Goal: Information Seeking & Learning: Check status

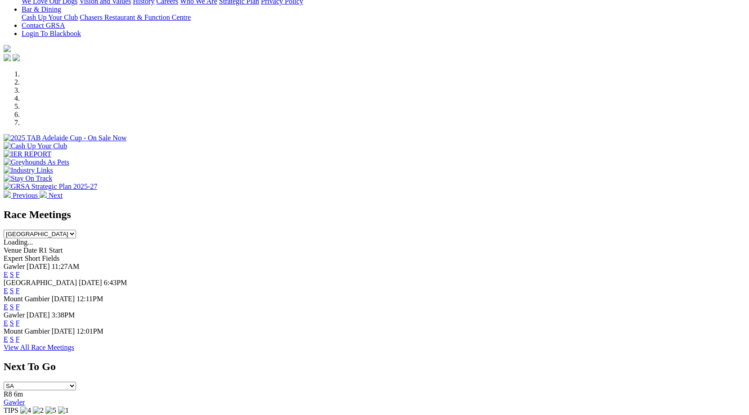
scroll to position [232, 0]
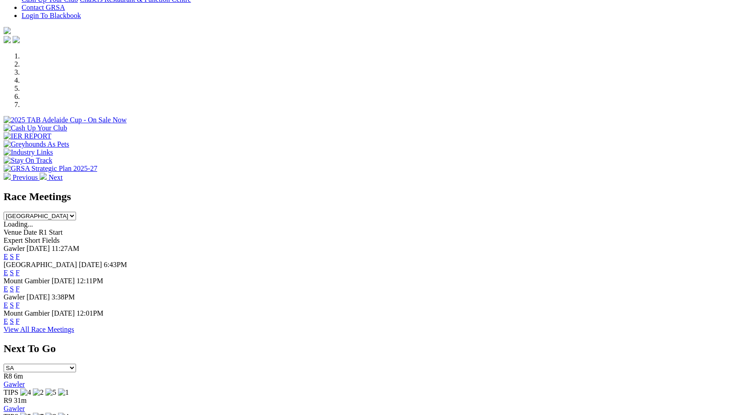
click at [20, 253] on link "F" at bounding box center [18, 257] width 4 height 8
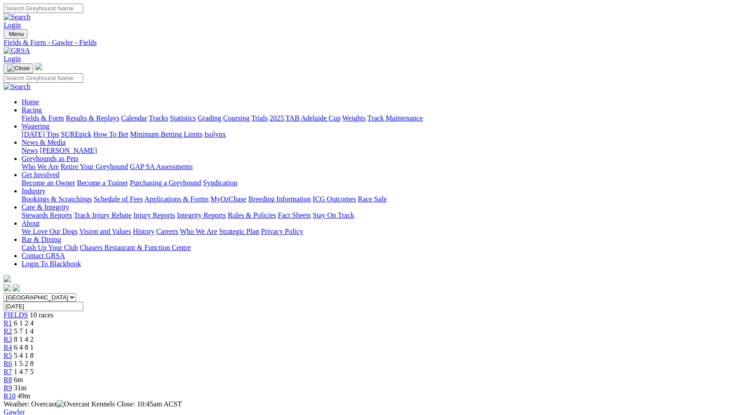
drag, startPoint x: 336, startPoint y: 142, endPoint x: 346, endPoint y: 141, distance: 10.4
click at [340, 344] on div "R4 6 4 8 1" at bounding box center [375, 348] width 742 height 8
click at [12, 344] on span "R4" at bounding box center [8, 348] width 9 height 8
click at [387, 352] on div "R5 5 4 1 8" at bounding box center [375, 356] width 742 height 8
click at [12, 360] on span "R6" at bounding box center [8, 364] width 9 height 8
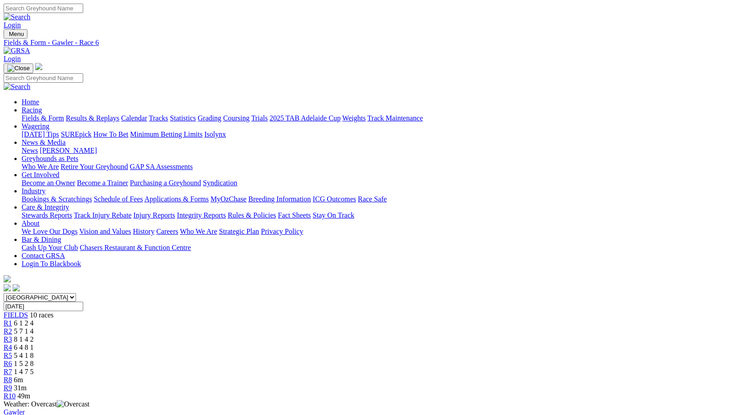
click at [12, 368] on link "R7" at bounding box center [8, 372] width 9 height 8
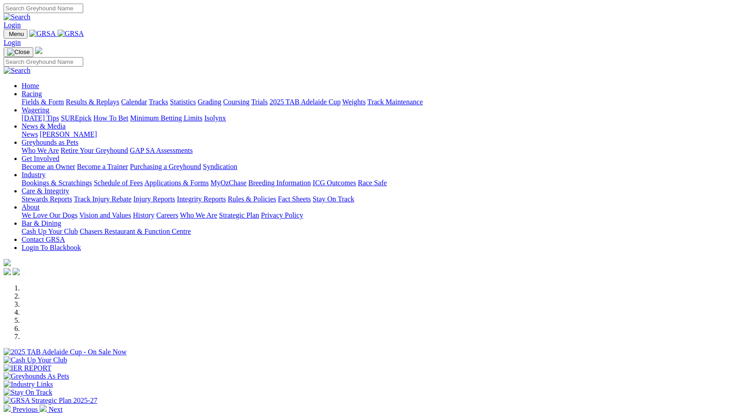
click at [115, 98] on link "Results & Replays" at bounding box center [93, 102] width 54 height 8
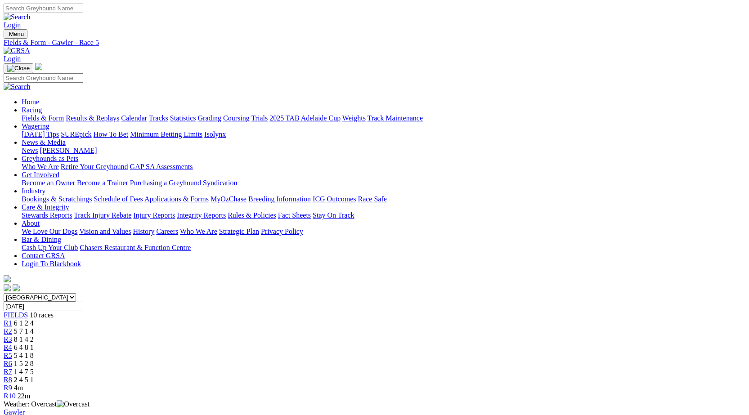
click at [12, 360] on span "R6" at bounding box center [8, 364] width 9 height 8
click at [12, 368] on span "R7" at bounding box center [8, 372] width 9 height 8
click at [12, 376] on span "R8" at bounding box center [8, 380] width 9 height 8
